Goal: Task Accomplishment & Management: Manage account settings

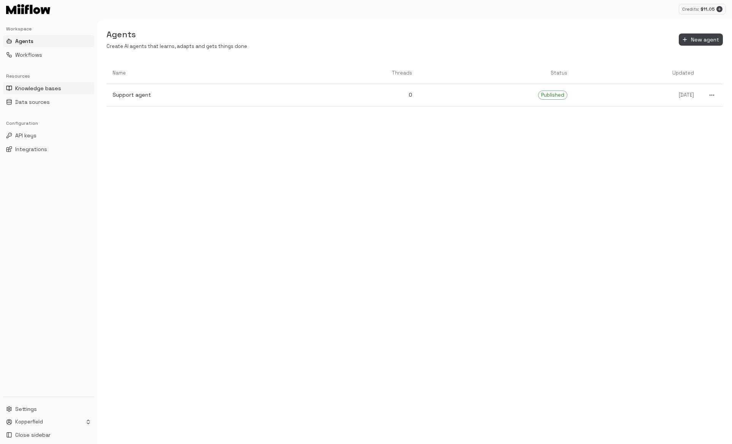
click at [43, 87] on span "Knowledge bases" at bounding box center [38, 88] width 46 height 8
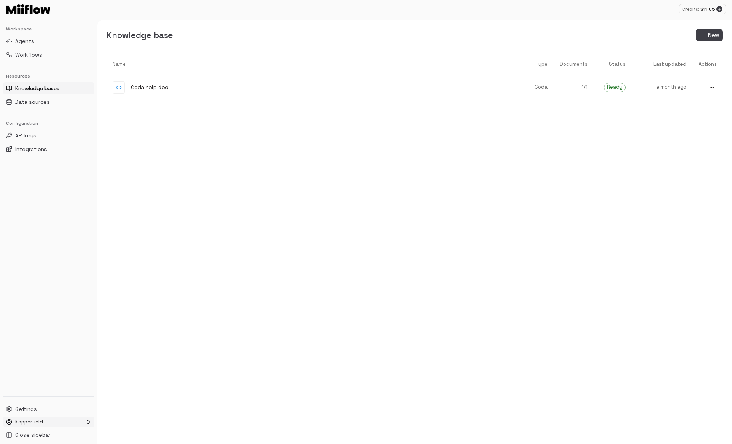
click at [50, 420] on html "Credits: $ 11.05 Workspace Agents Workflows Resources Knowledge bases Data sour…" at bounding box center [366, 222] width 732 height 444
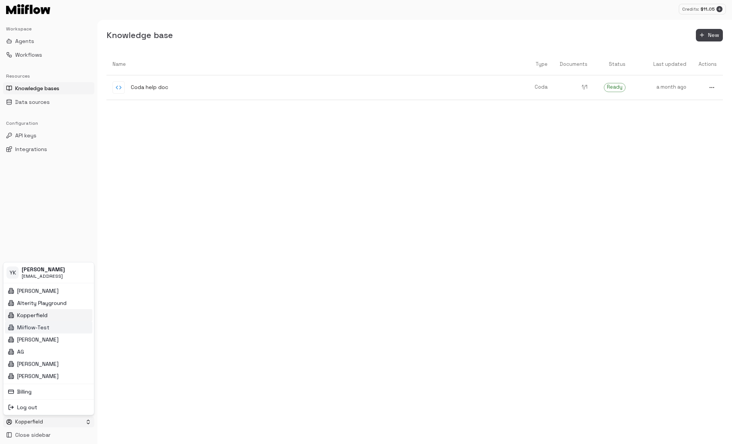
click at [57, 325] on div "Miiflow-Test" at bounding box center [48, 327] width 87 height 12
click at [36, 423] on html "Credits: $ 11.27 Workspace Agents Workflows Resources Knowledge bases Data sour…" at bounding box center [366, 222] width 732 height 444
click at [55, 312] on div "Kopperfield" at bounding box center [48, 315] width 87 height 12
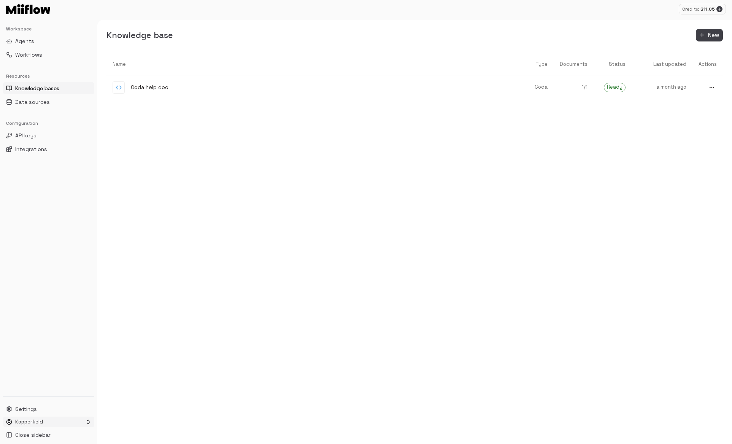
click at [33, 421] on html "Credits: $ 11.05 Workspace Agents Workflows Resources Knowledge bases Data sour…" at bounding box center [366, 222] width 732 height 444
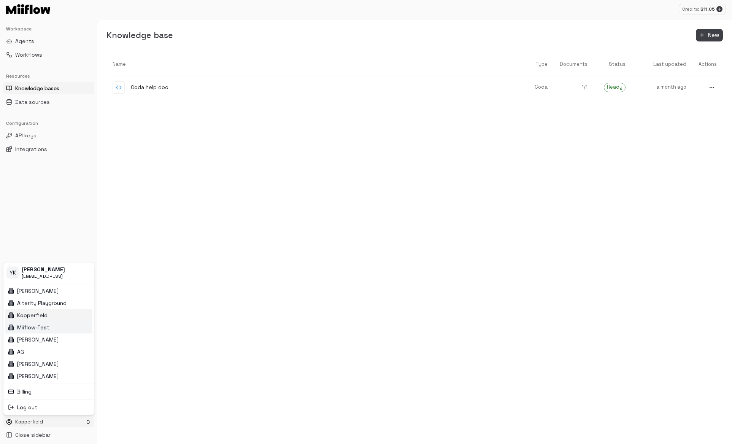
click at [59, 326] on div "Miiflow-Test" at bounding box center [48, 327] width 87 height 12
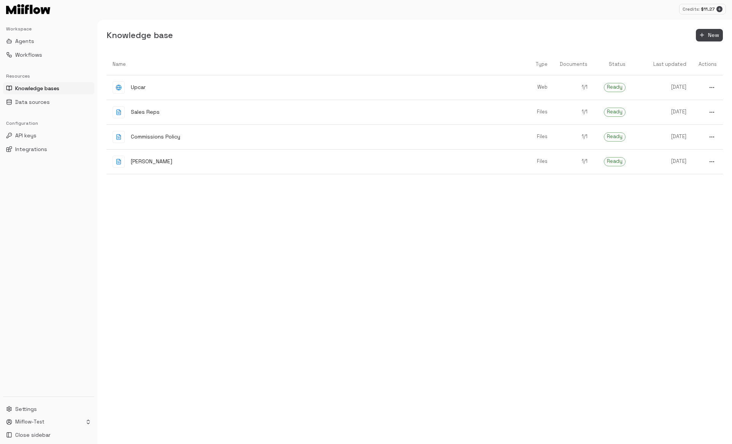
click at [204, 229] on div "Name Type Documents Status Last updated Actions Upcar Web 1 / 1 Ready [DATE] Sa…" at bounding box center [414, 249] width 616 height 390
click at [706, 32] on button "New" at bounding box center [709, 35] width 27 height 13
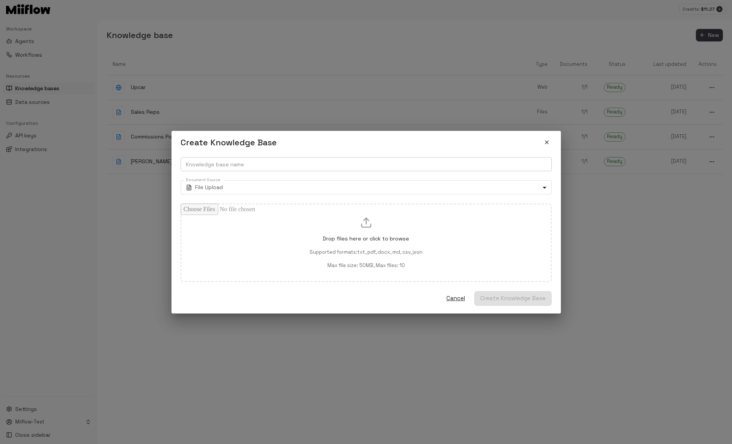
click at [288, 165] on input "Knowledge base name" at bounding box center [366, 164] width 371 height 14
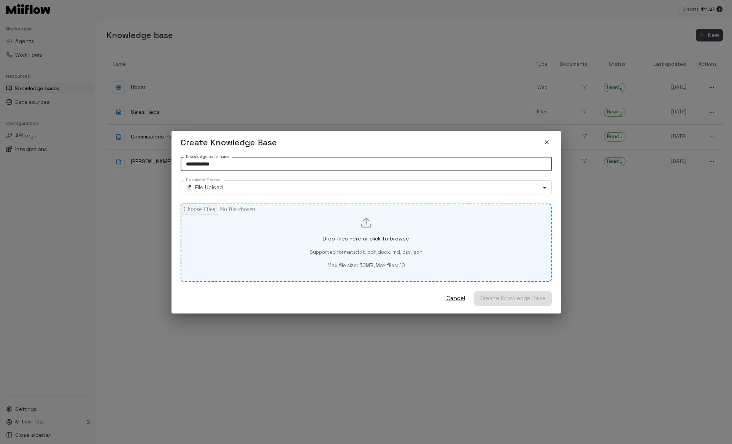
type input "**********"
click at [423, 252] on div "Drop files here or click to browse Supported formats: txt, pdf, docx, md, csv, …" at bounding box center [365, 242] width 345 height 52
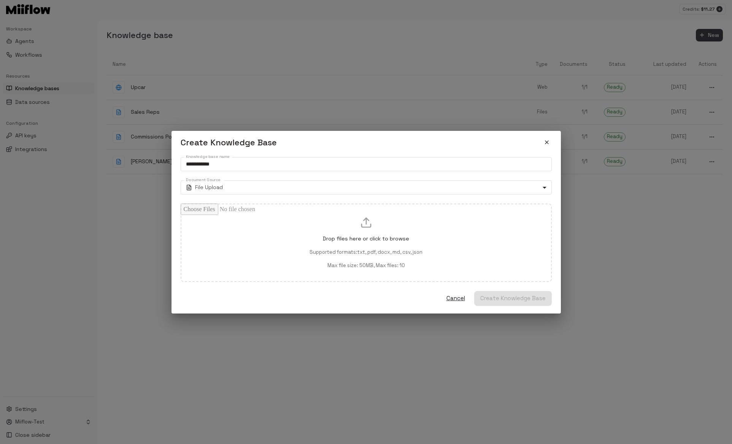
type input "**********"
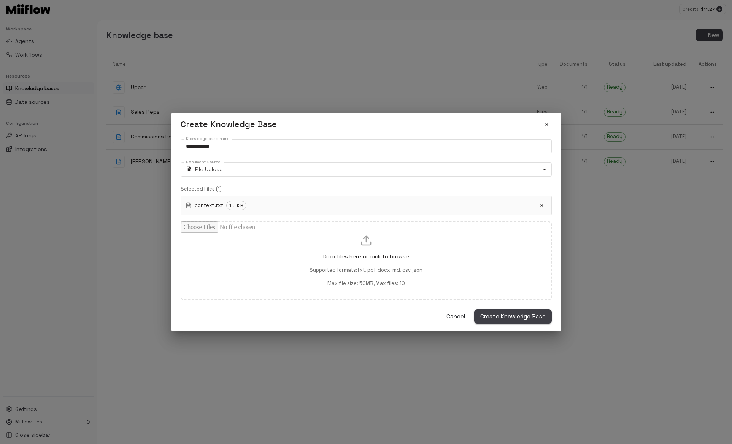
click at [519, 317] on span "Create Knowledge Base" at bounding box center [512, 316] width 65 height 10
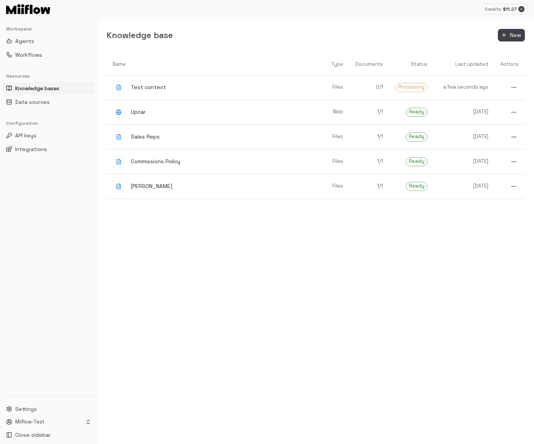
click at [396, 280] on div "Name Type Documents Status Last updated Actions Test context Files 0 / 1 Proces…" at bounding box center [315, 249] width 418 height 390
click at [439, 87] on p "a few seconds ago" at bounding box center [463, 87] width 49 height 7
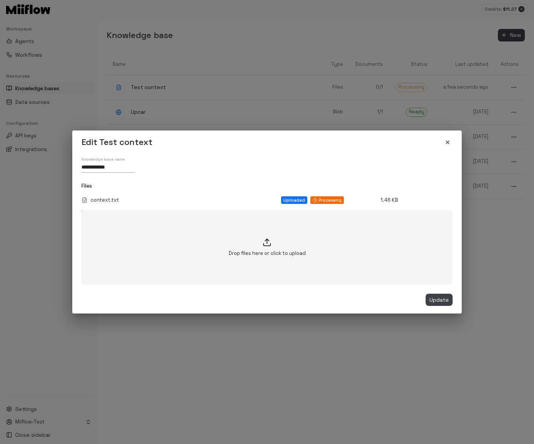
click at [442, 75] on div "**********" at bounding box center [267, 222] width 534 height 444
